Goal: Navigation & Orientation: Find specific page/section

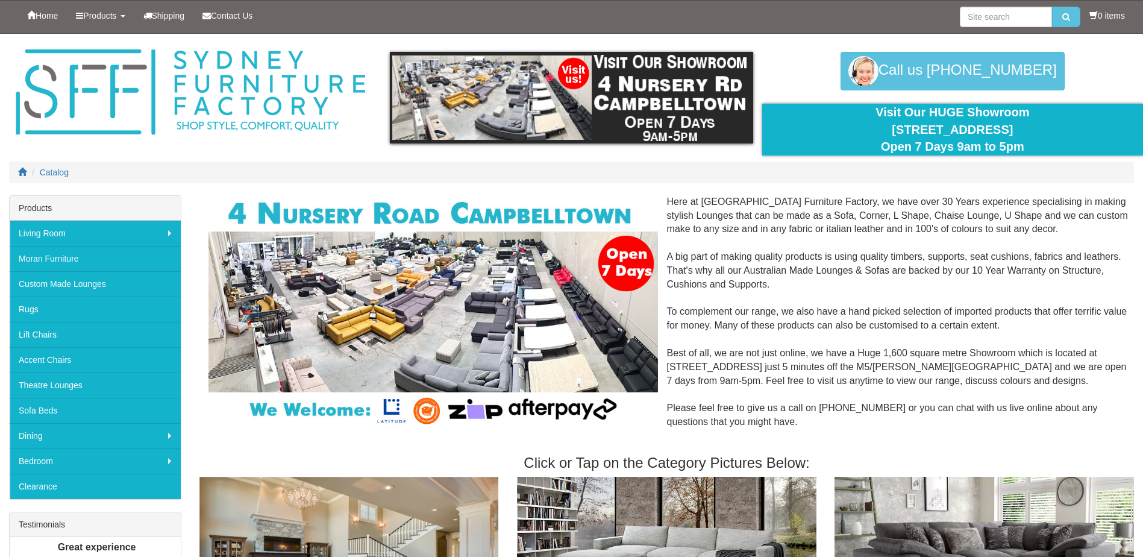
scroll to position [361, 0]
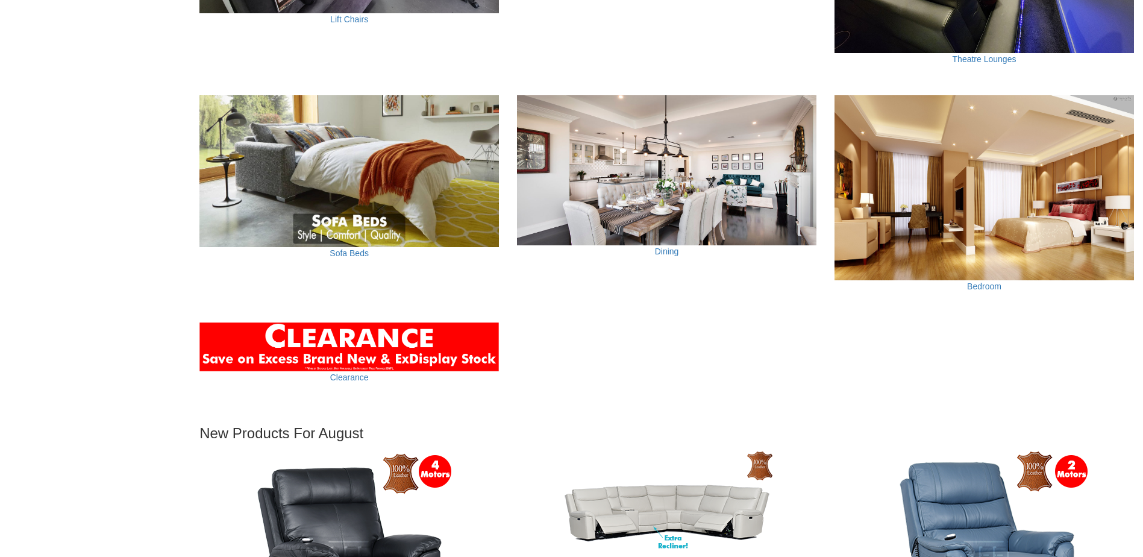
scroll to position [964, 0]
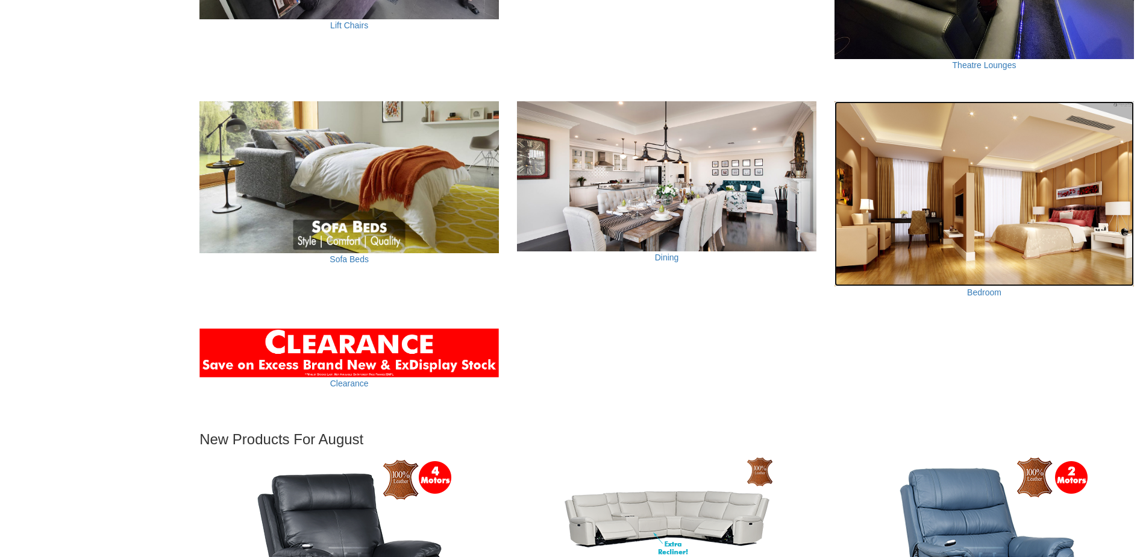
click at [979, 257] on img at bounding box center [983, 193] width 299 height 185
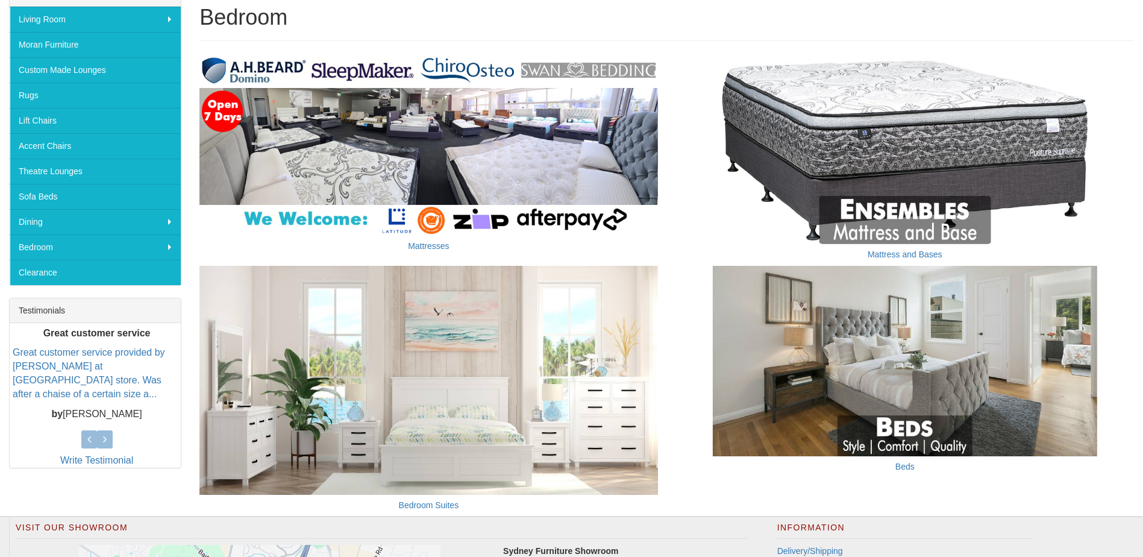
scroll to position [361, 0]
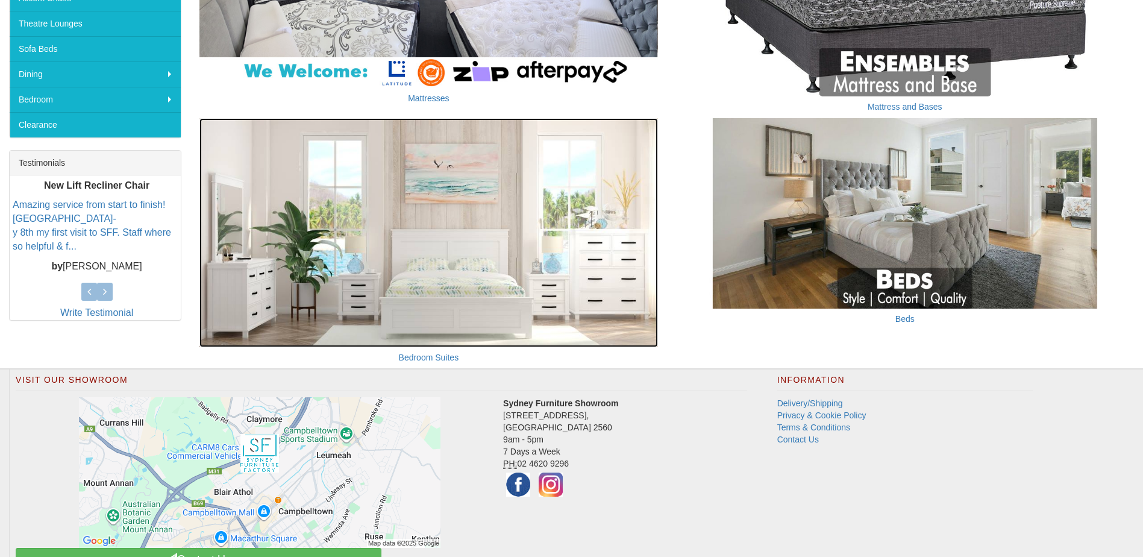
click at [468, 254] on img at bounding box center [428, 232] width 458 height 229
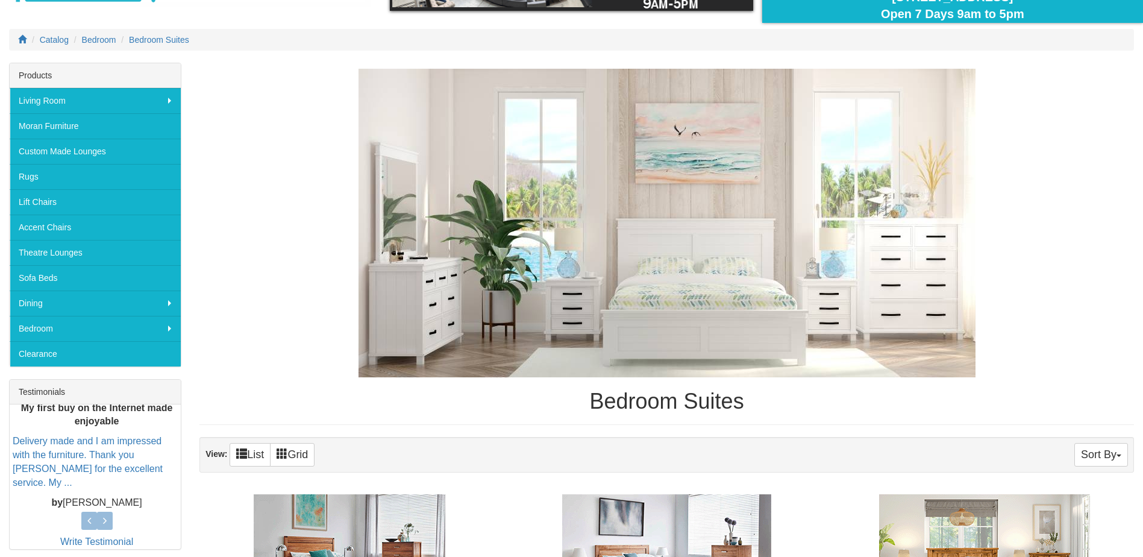
scroll to position [101, 0]
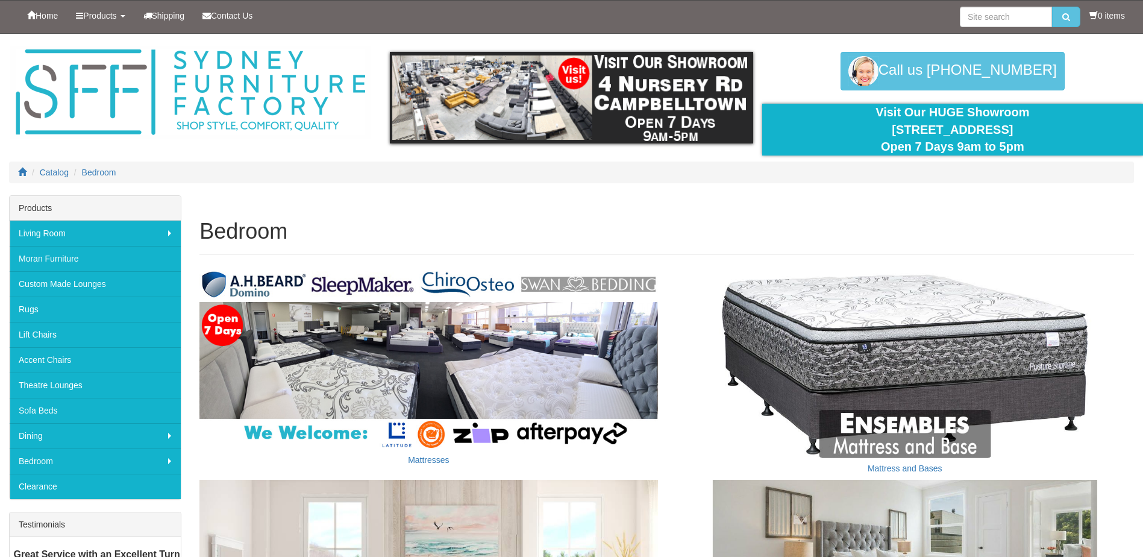
scroll to position [361, 0]
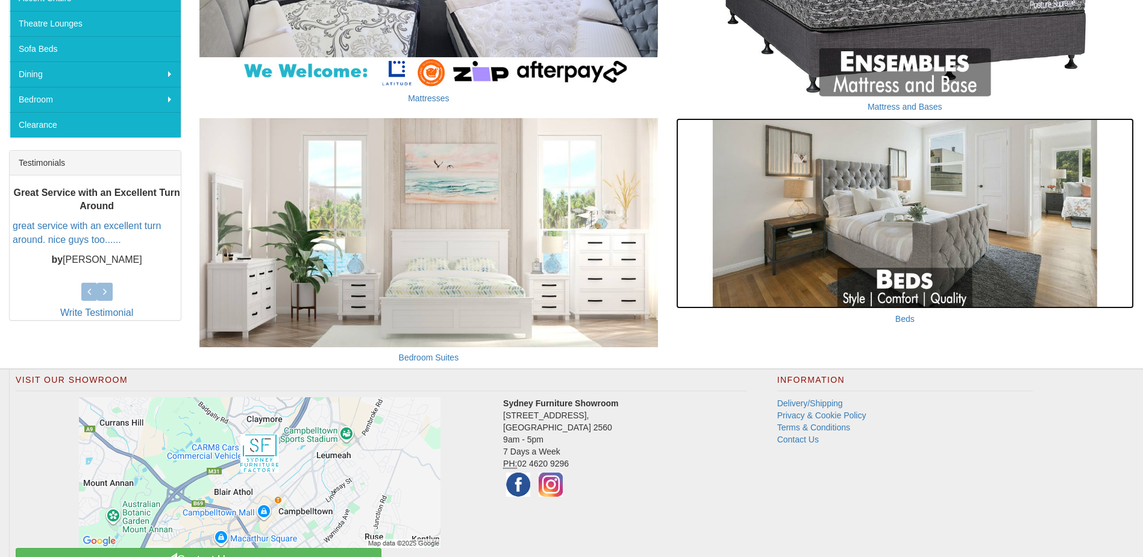
click at [1036, 216] on img at bounding box center [905, 213] width 458 height 191
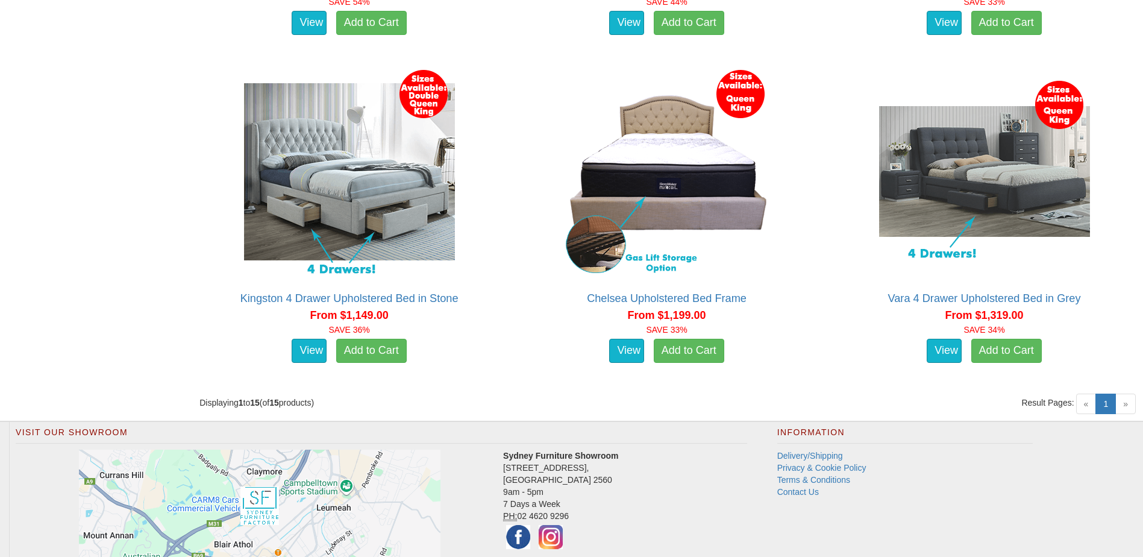
scroll to position [1957, 0]
